Goal: Task Accomplishment & Management: Complete application form

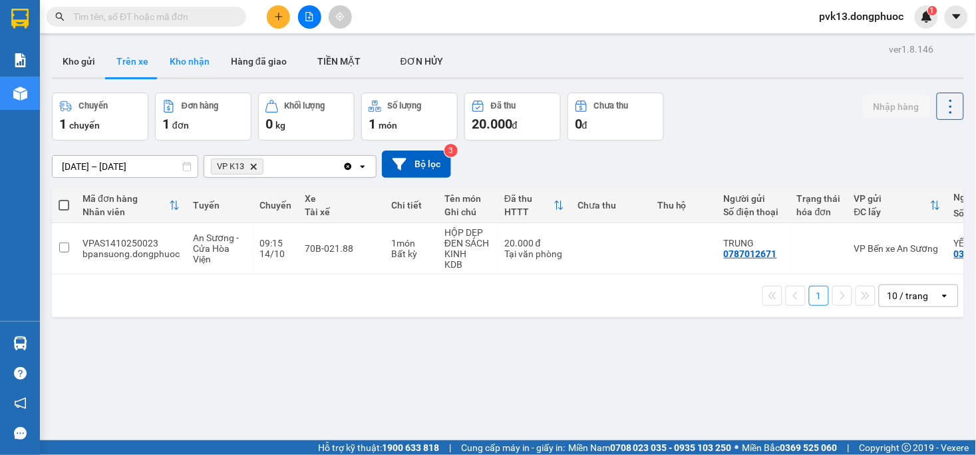
click at [185, 65] on button "Kho nhận" at bounding box center [189, 61] width 61 height 32
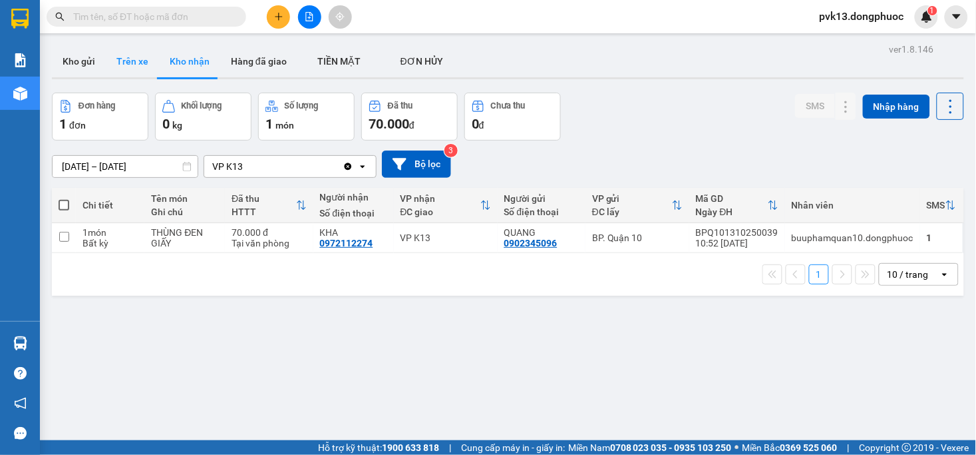
click at [128, 65] on button "Trên xe" at bounding box center [132, 61] width 53 height 32
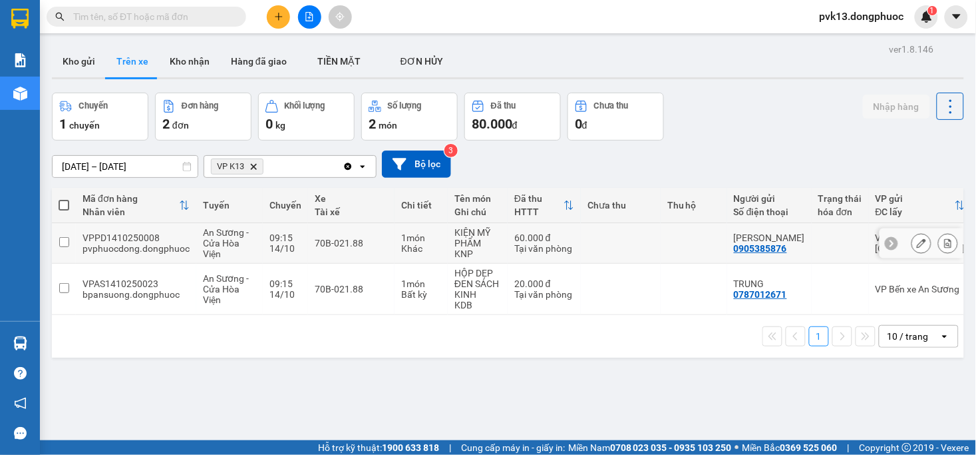
click at [600, 240] on td at bounding box center [621, 243] width 80 height 41
checkbox input "true"
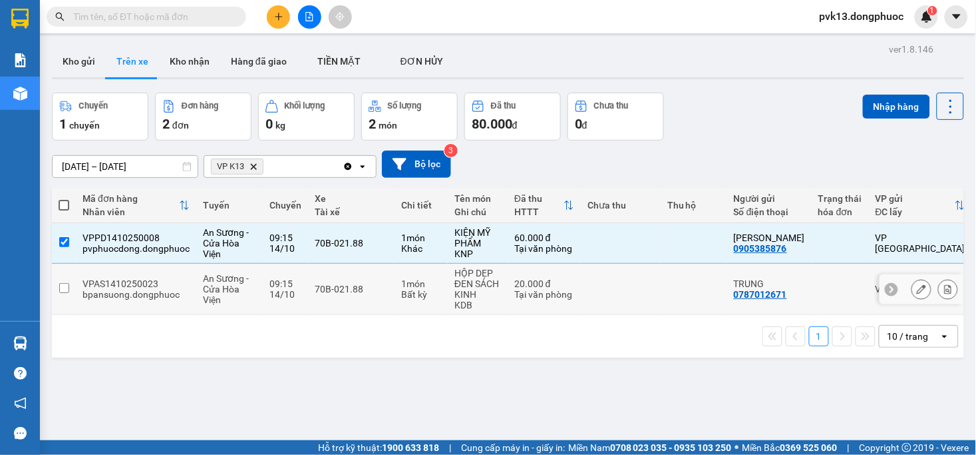
click at [620, 280] on td at bounding box center [621, 289] width 80 height 51
checkbox input "true"
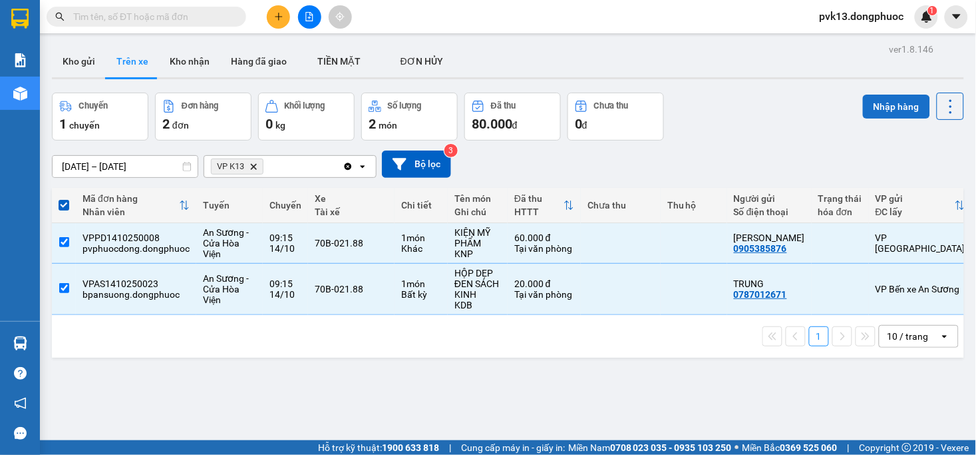
click at [863, 100] on button "Nhập hàng" at bounding box center [896, 107] width 67 height 24
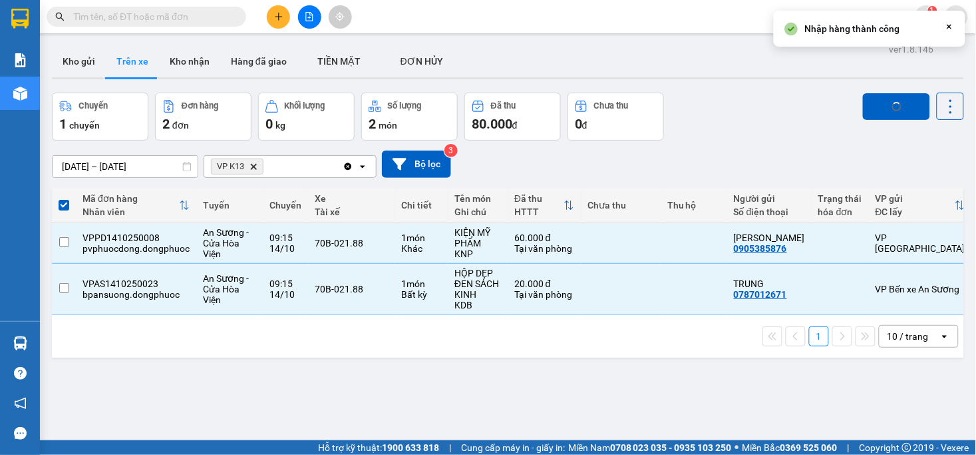
checkbox input "false"
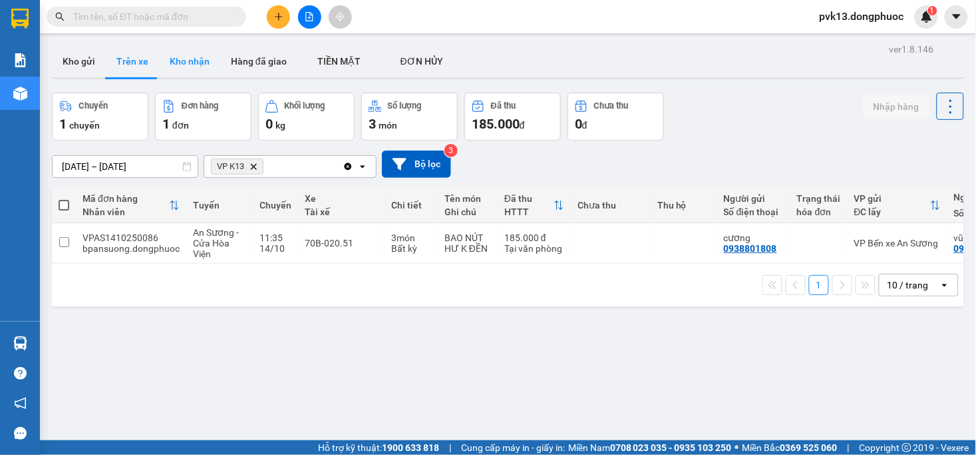
click at [174, 71] on button "Kho nhận" at bounding box center [189, 61] width 61 height 32
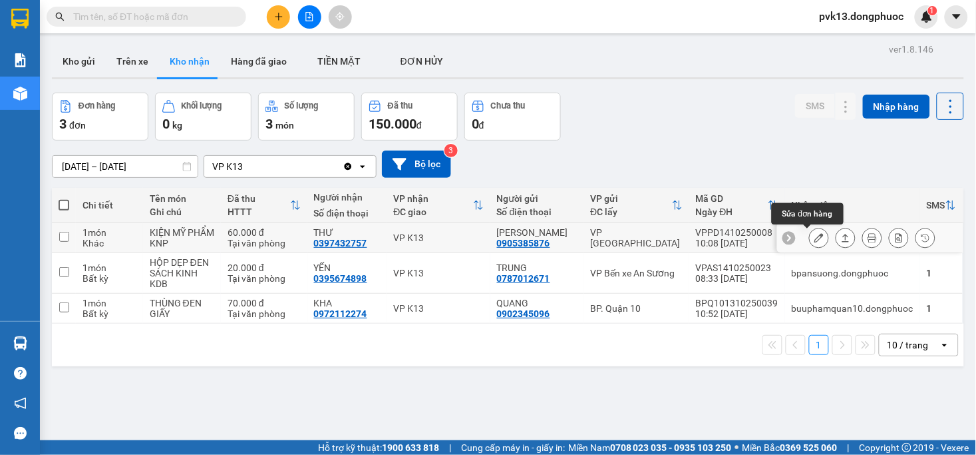
click at [815, 242] on icon at bounding box center [819, 237] width 9 height 9
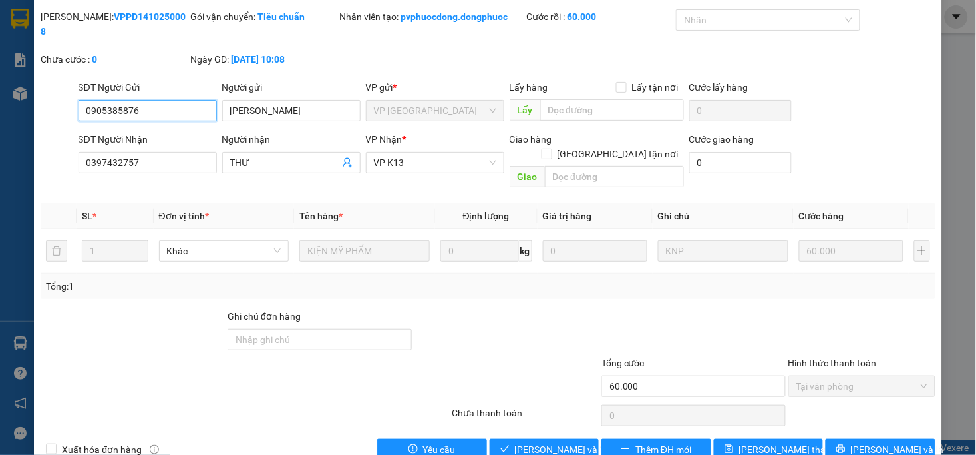
type input "0905385876"
type input "[PERSON_NAME]"
type input "0397432757"
type input "THƯ"
type input "60.000"
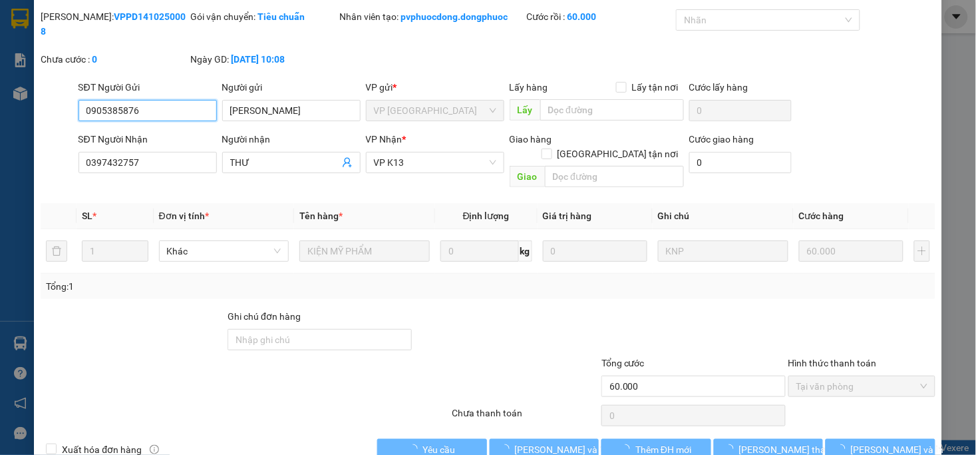
scroll to position [41, 0]
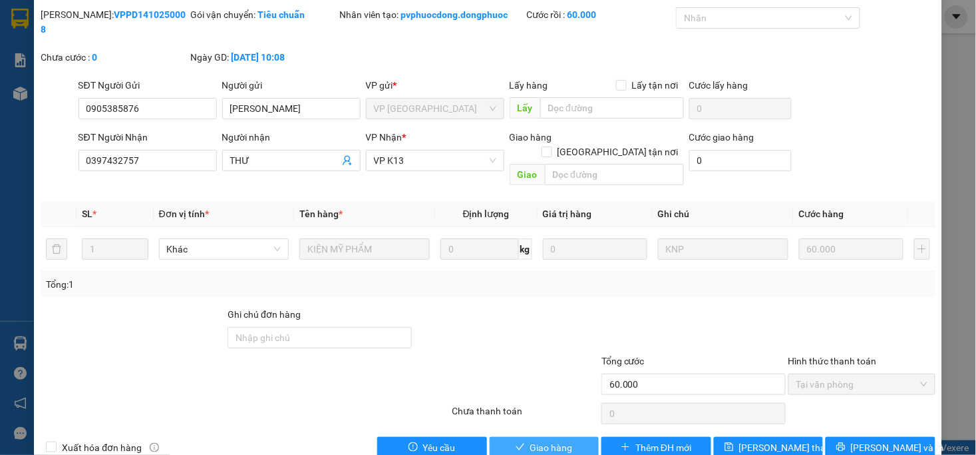
click at [536, 440] on span "Giao hàng" at bounding box center [551, 447] width 43 height 15
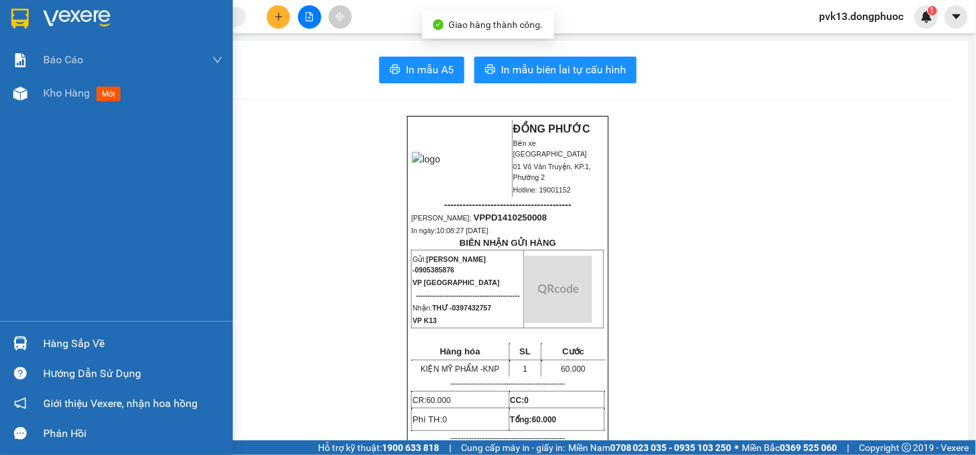
click at [27, 95] on img at bounding box center [20, 94] width 14 height 14
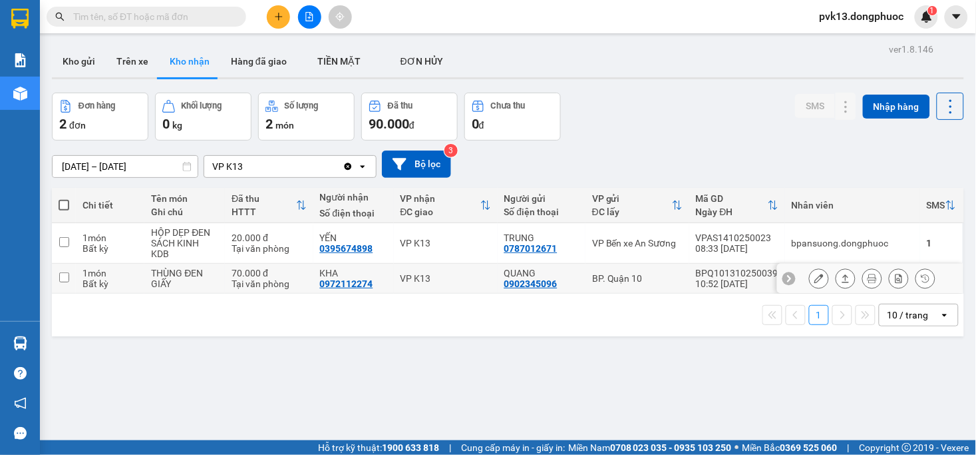
click at [810, 276] on button at bounding box center [819, 278] width 19 height 23
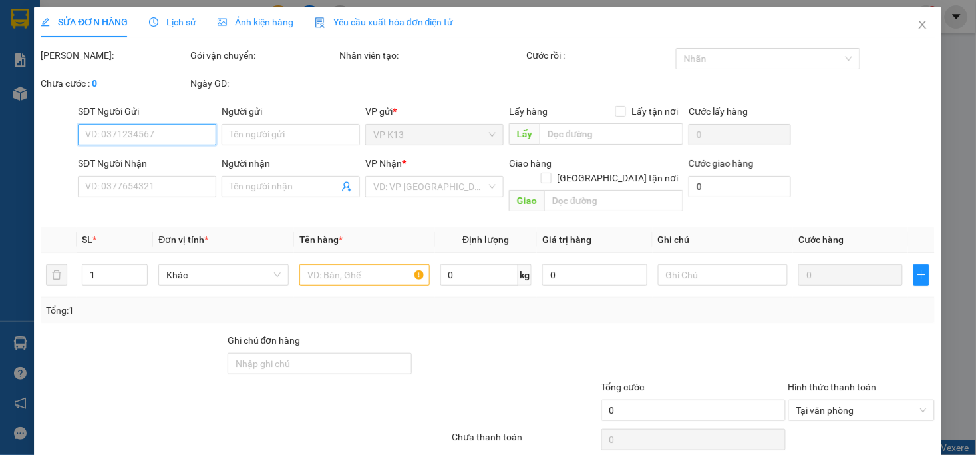
type input "0902345096"
type input "QUANG"
type input "0972112274"
type input "KHA"
type input "70.000"
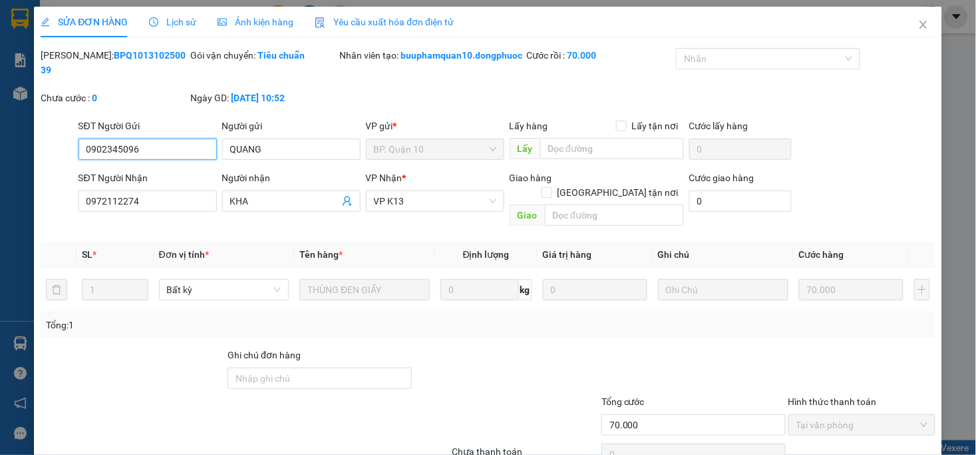
scroll to position [55, 0]
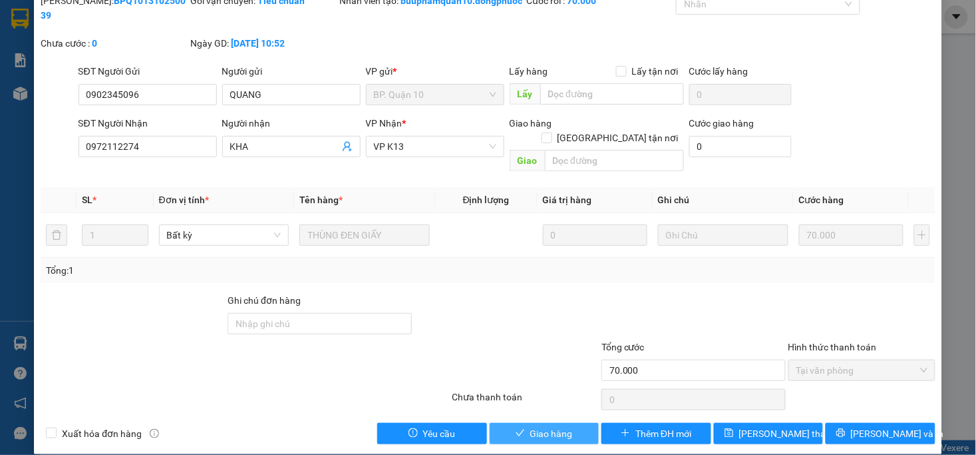
click at [534, 423] on button "Giao hàng" at bounding box center [545, 433] width 110 height 21
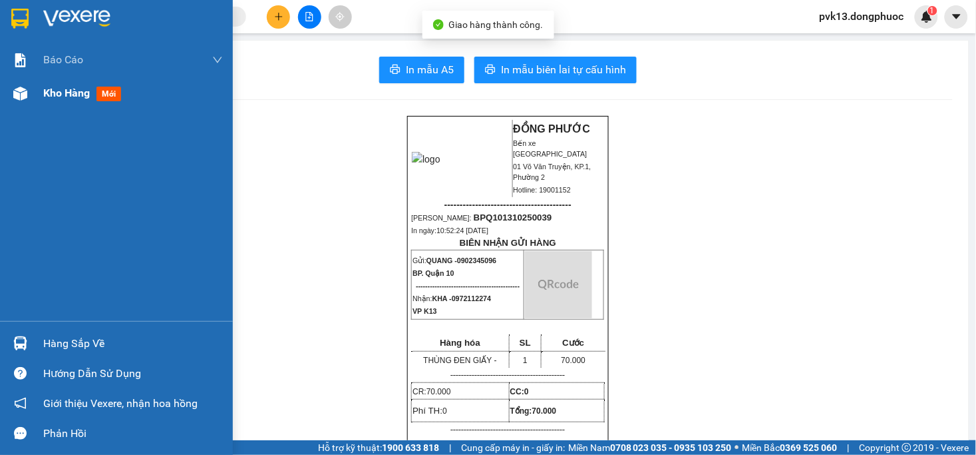
click at [21, 98] on img at bounding box center [20, 94] width 14 height 14
